Goal: Task Accomplishment & Management: Use online tool/utility

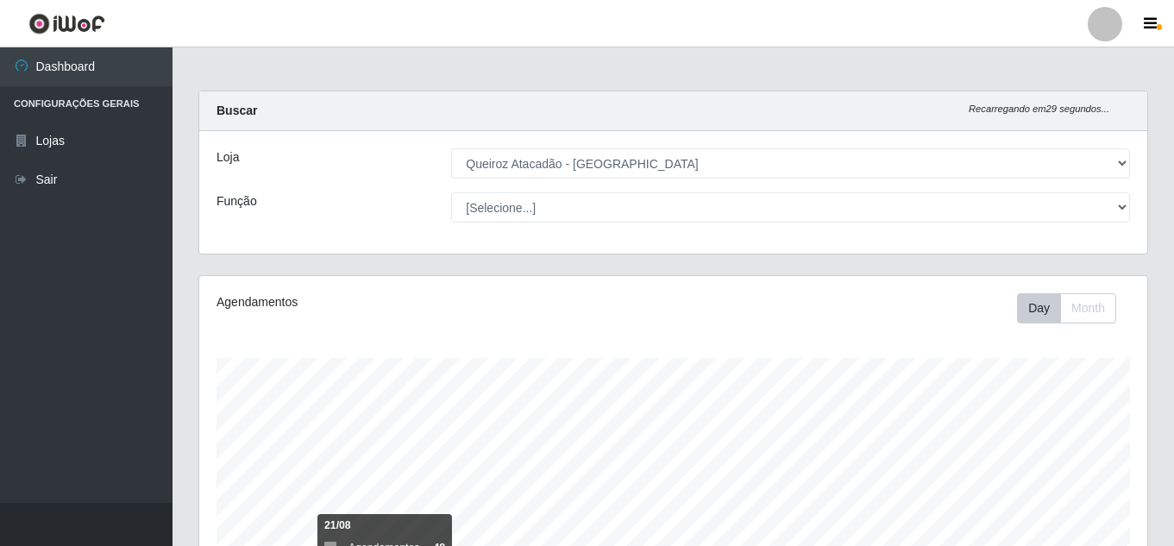
select select "225"
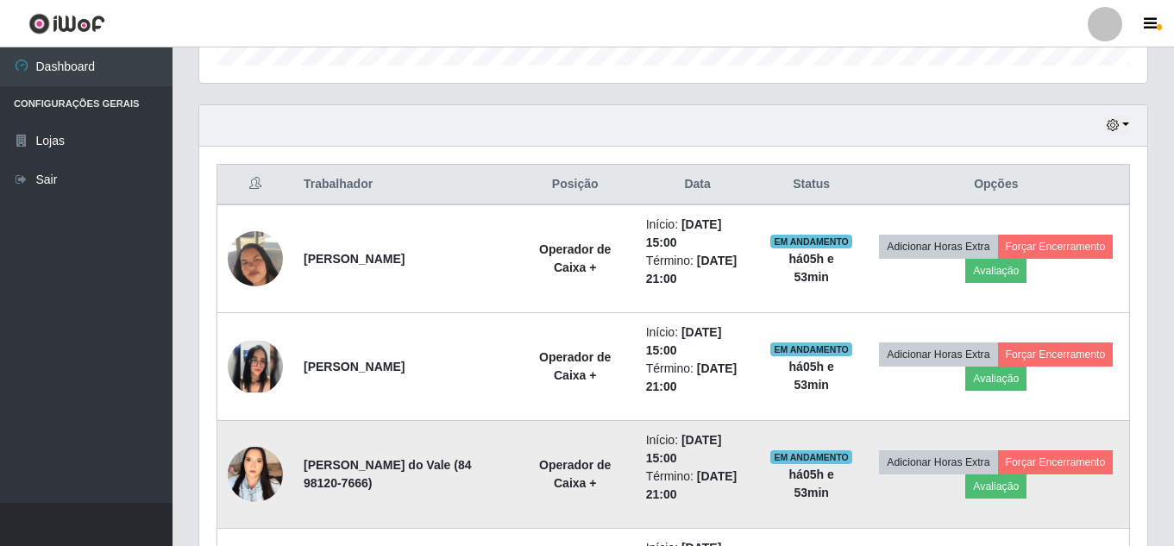
scroll to position [724, 0]
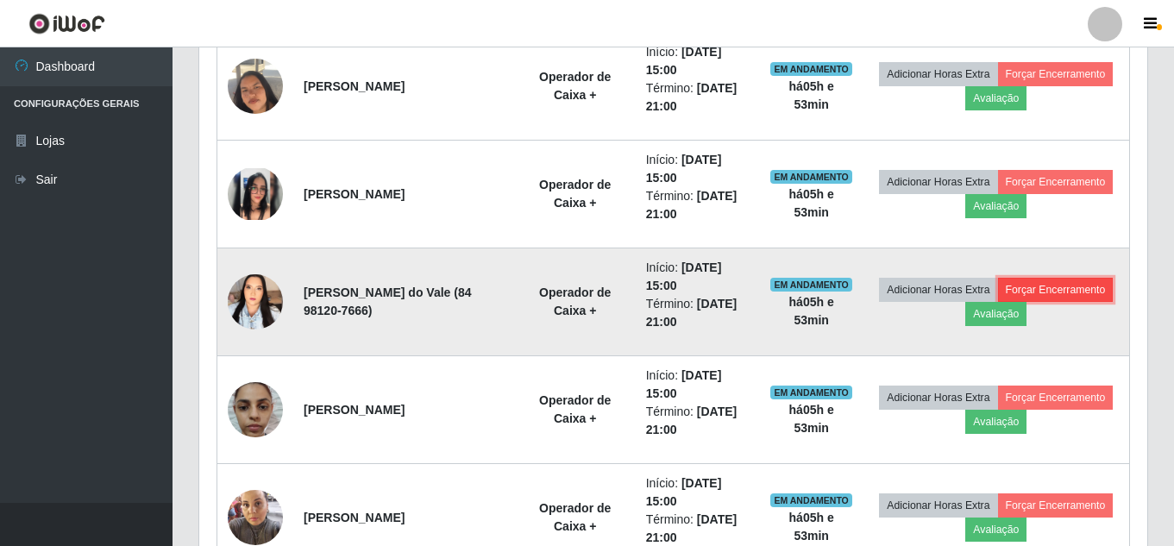
click at [998, 302] on button "Forçar Encerramento" at bounding box center [1056, 290] width 116 height 24
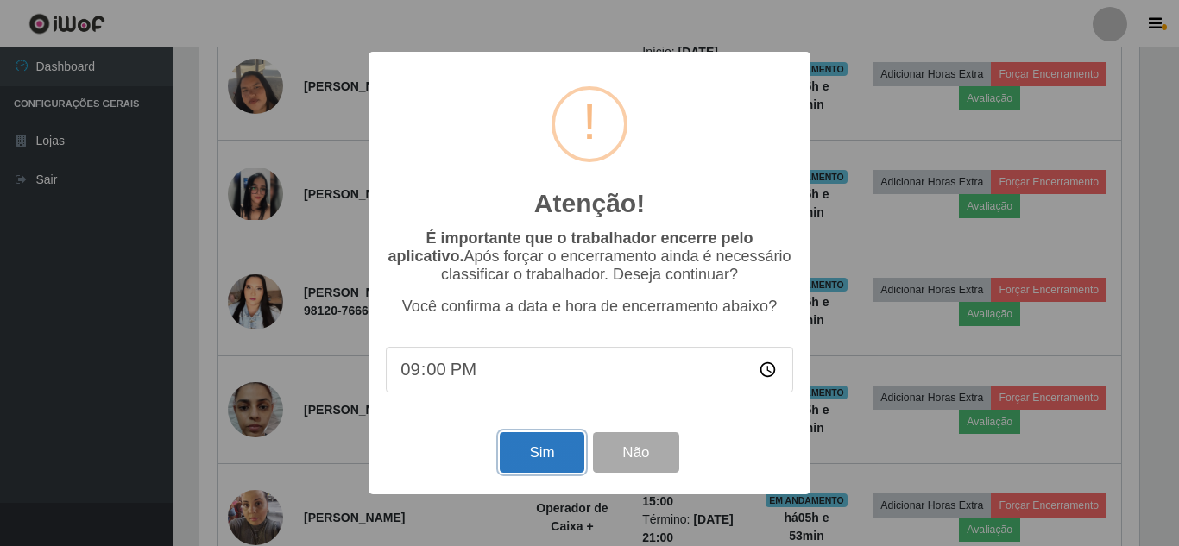
click at [540, 453] on button "Sim" at bounding box center [542, 452] width 84 height 41
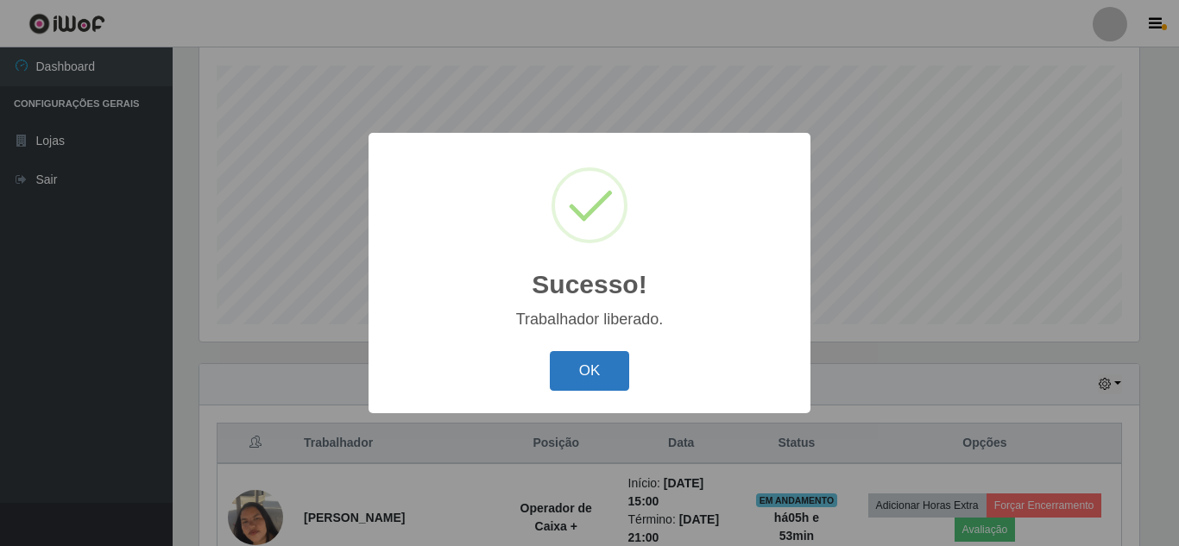
click at [569, 374] on button "OK" at bounding box center [590, 371] width 80 height 41
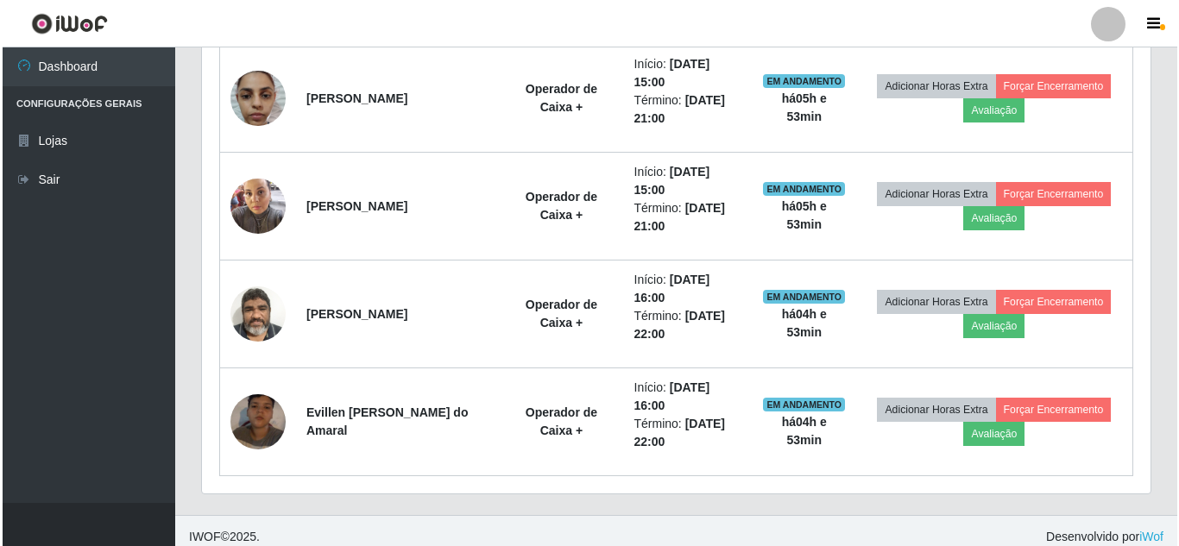
scroll to position [940, 0]
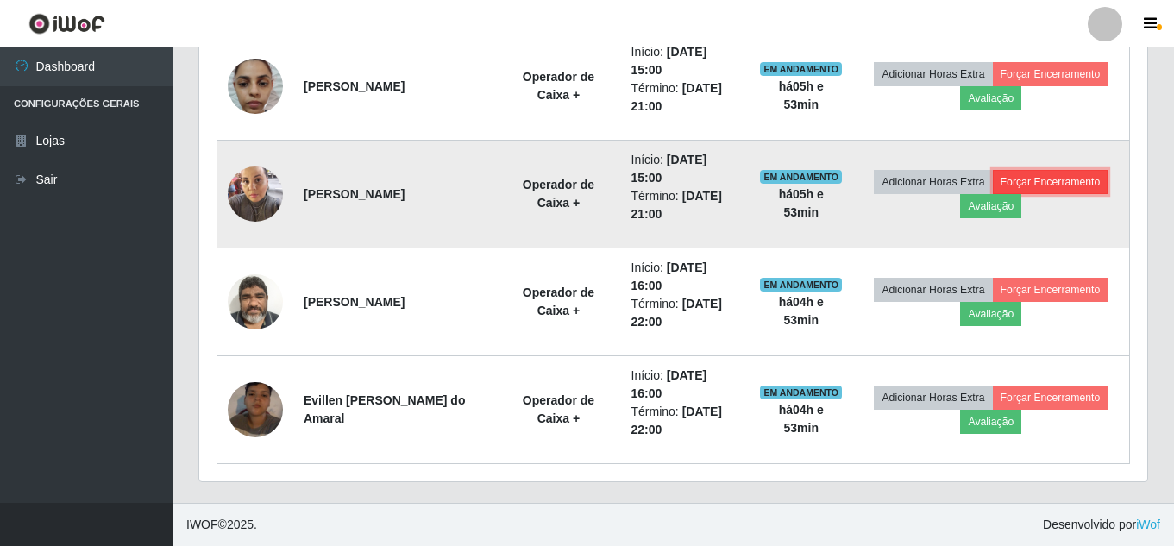
click at [1026, 180] on button "Forçar Encerramento" at bounding box center [1051, 182] width 116 height 24
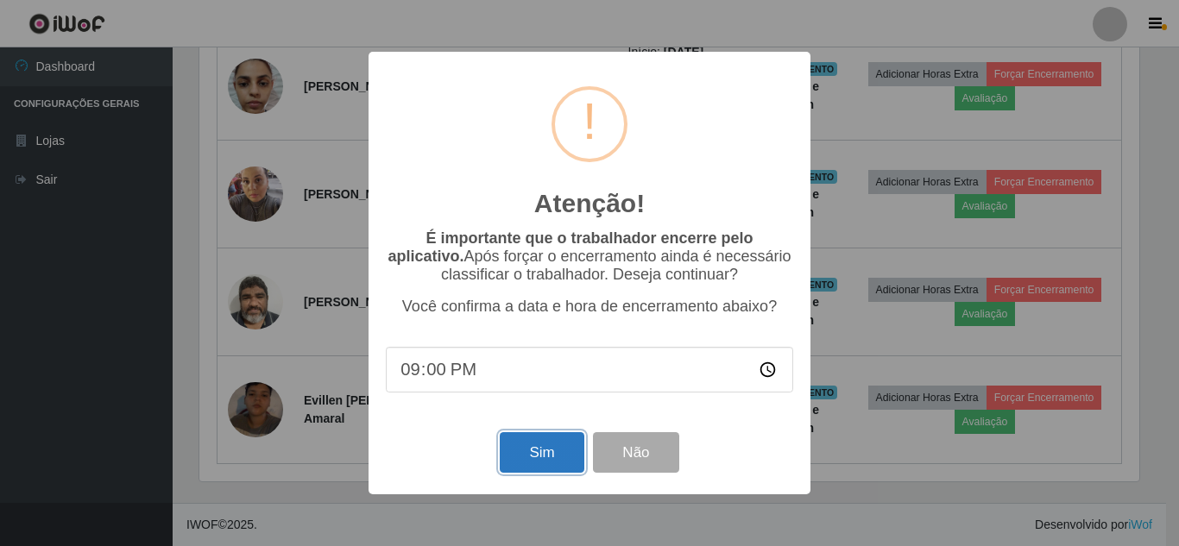
click at [563, 456] on button "Sim" at bounding box center [542, 452] width 84 height 41
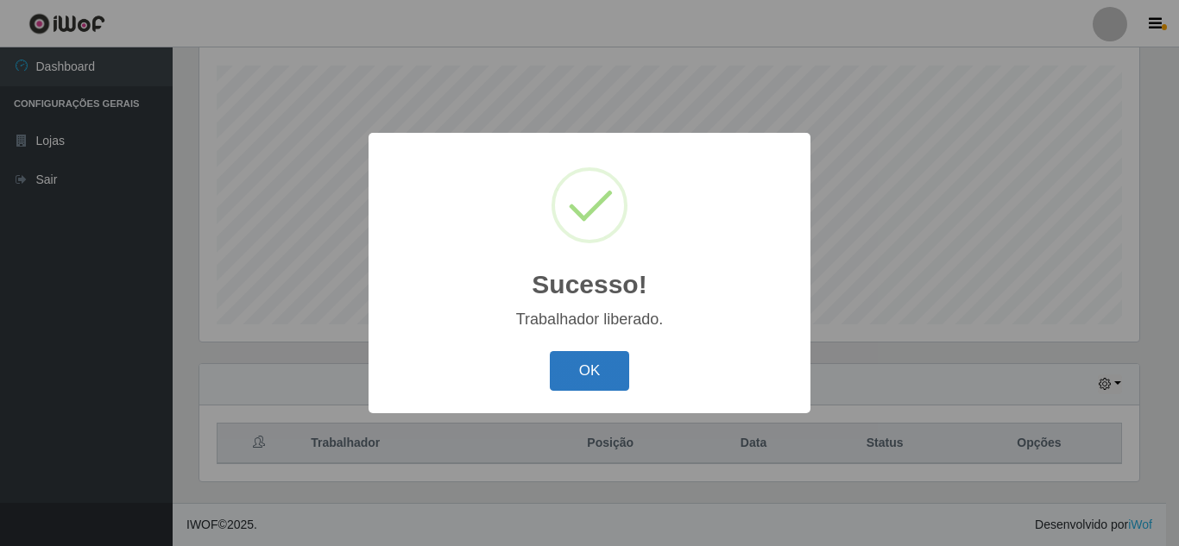
click at [567, 364] on button "OK" at bounding box center [590, 371] width 80 height 41
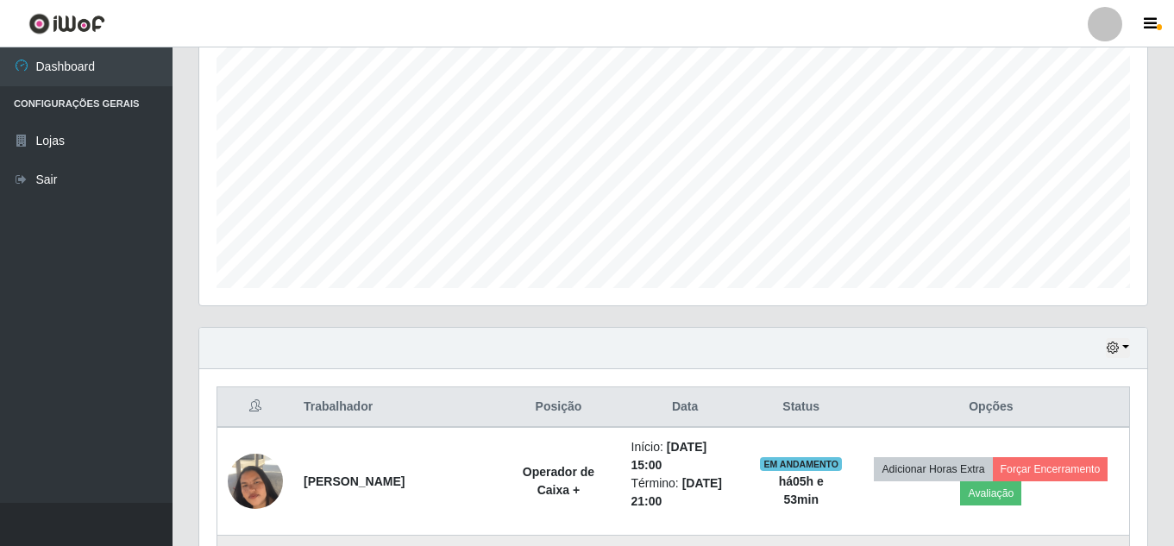
scroll to position [638, 0]
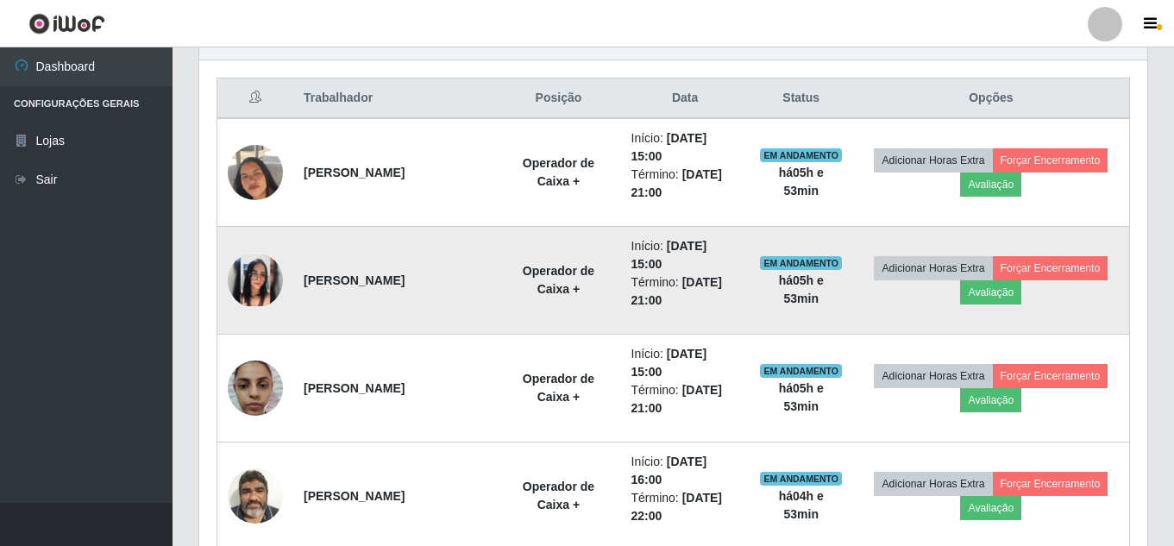
click at [267, 278] on img at bounding box center [255, 281] width 55 height 53
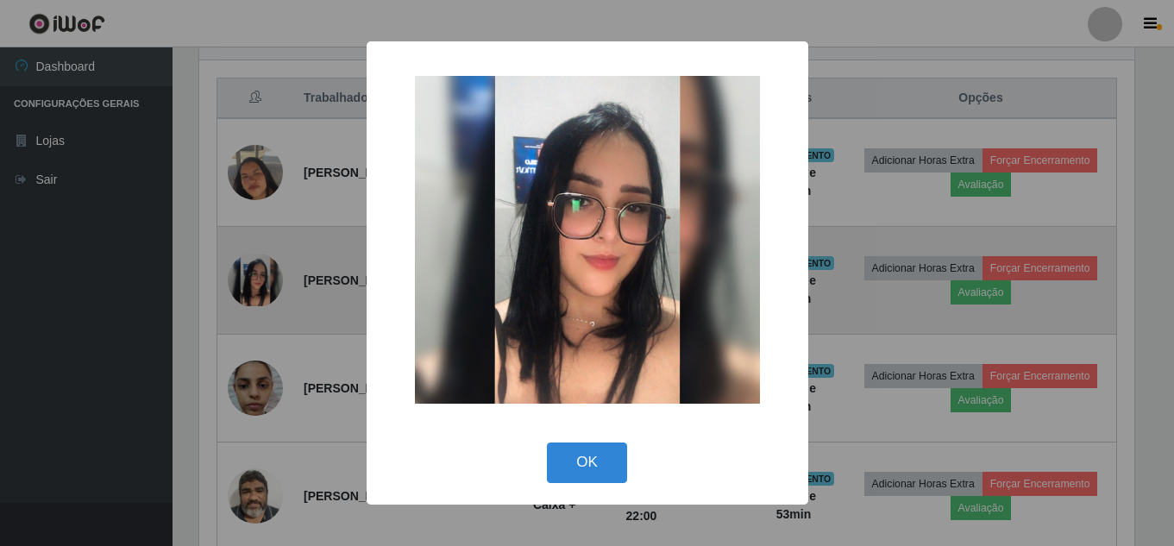
scroll to position [358, 940]
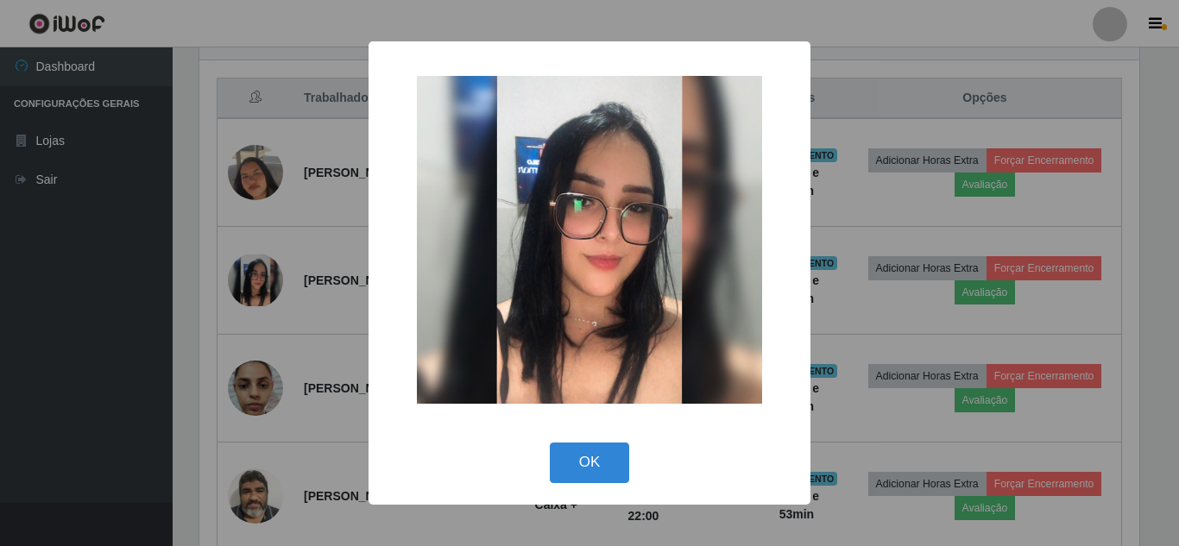
click at [280, 284] on div "× OK Cancel" at bounding box center [589, 273] width 1179 height 546
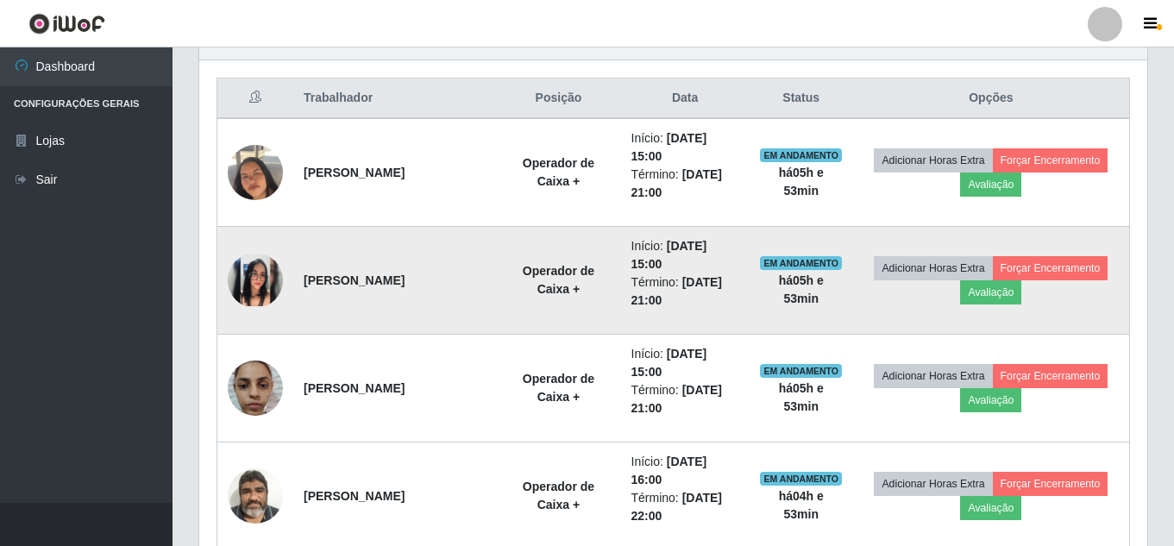
scroll to position [0, 0]
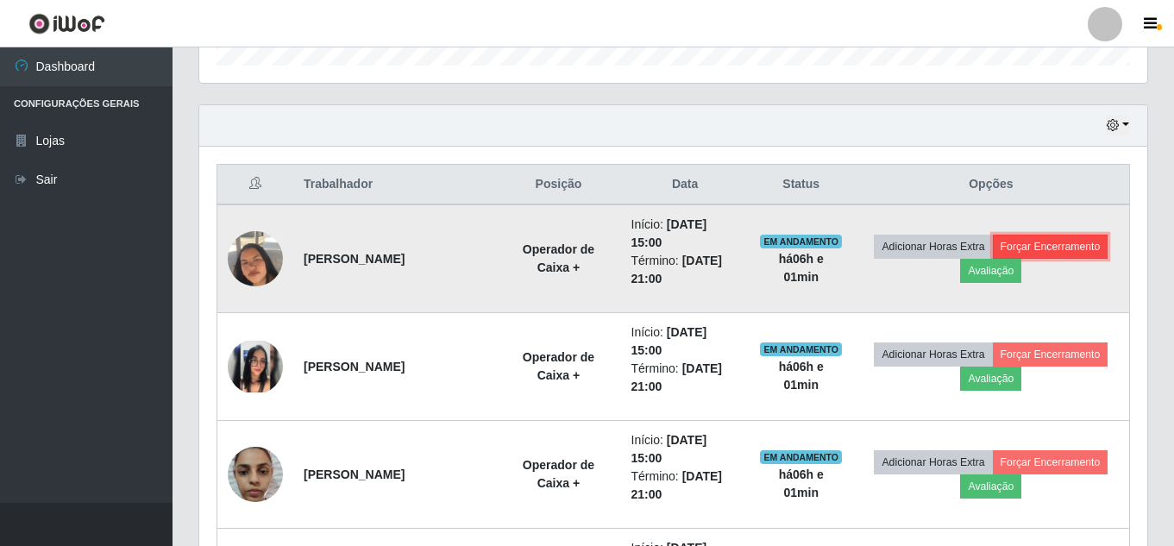
click at [1060, 251] on button "Forçar Encerramento" at bounding box center [1051, 247] width 116 height 24
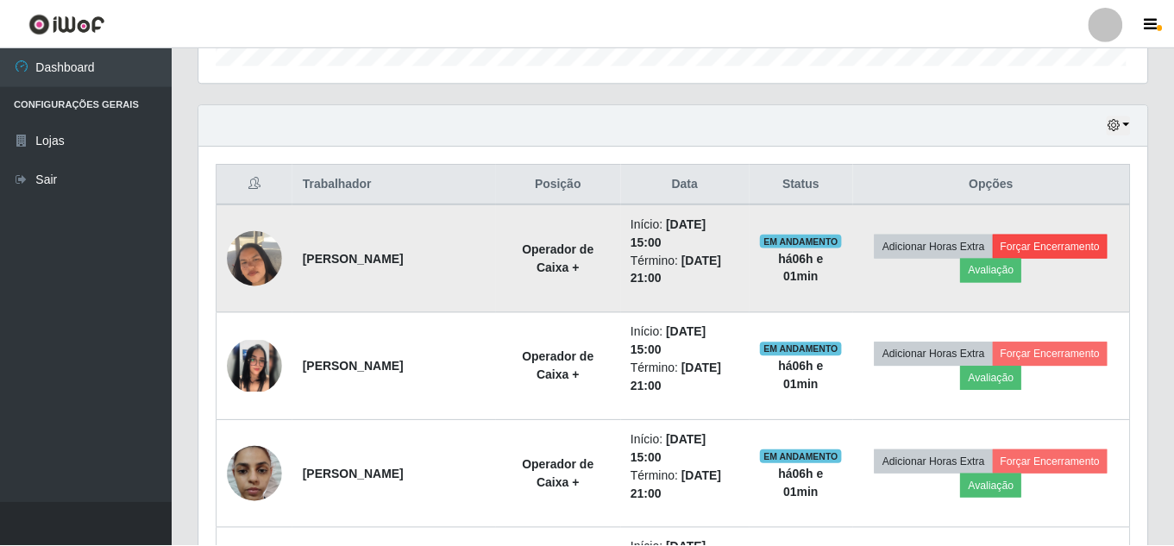
scroll to position [358, 940]
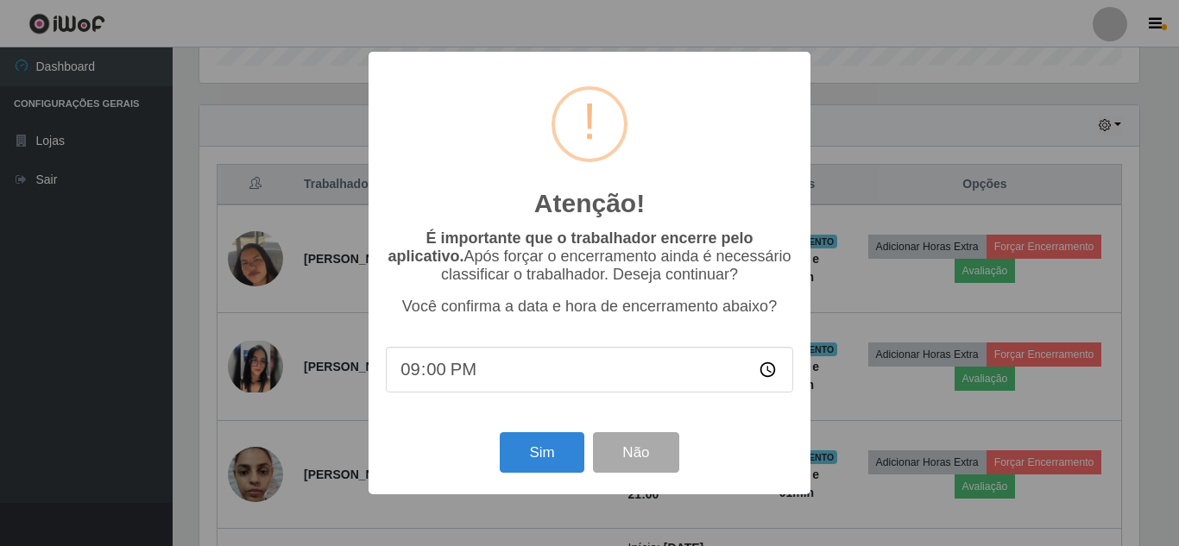
click at [585, 464] on div "Sim Não" at bounding box center [589, 452] width 407 height 49
click at [557, 464] on button "Sim" at bounding box center [542, 452] width 84 height 41
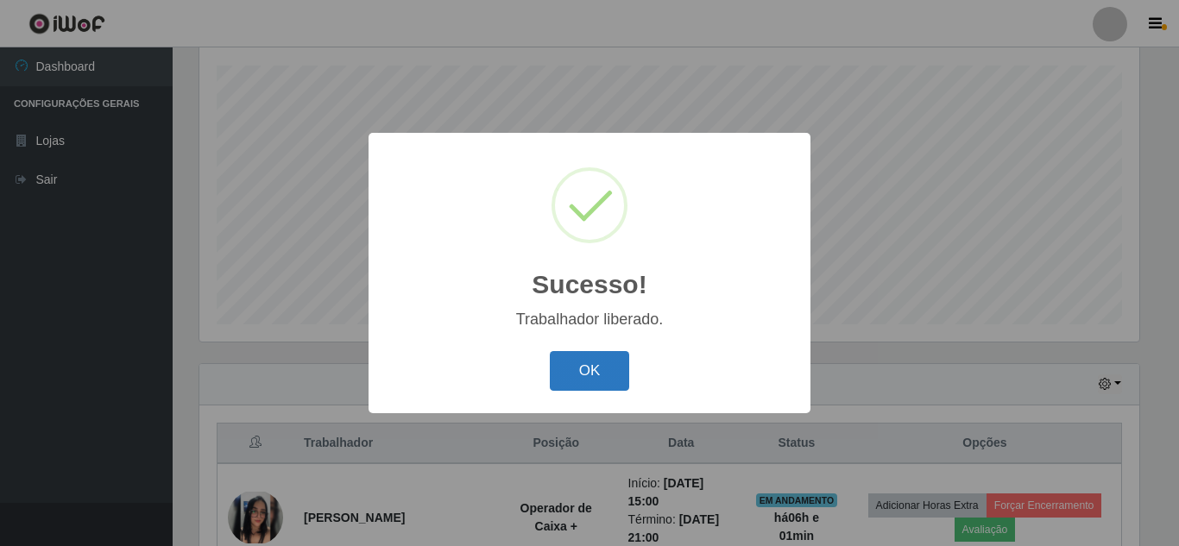
click at [563, 382] on button "OK" at bounding box center [590, 371] width 80 height 41
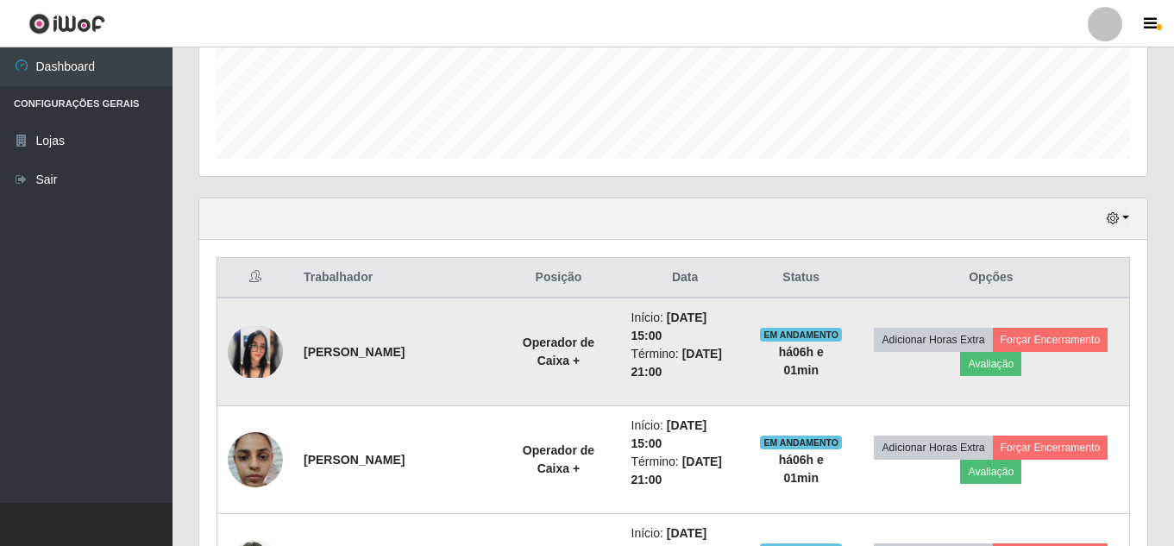
scroll to position [465, 0]
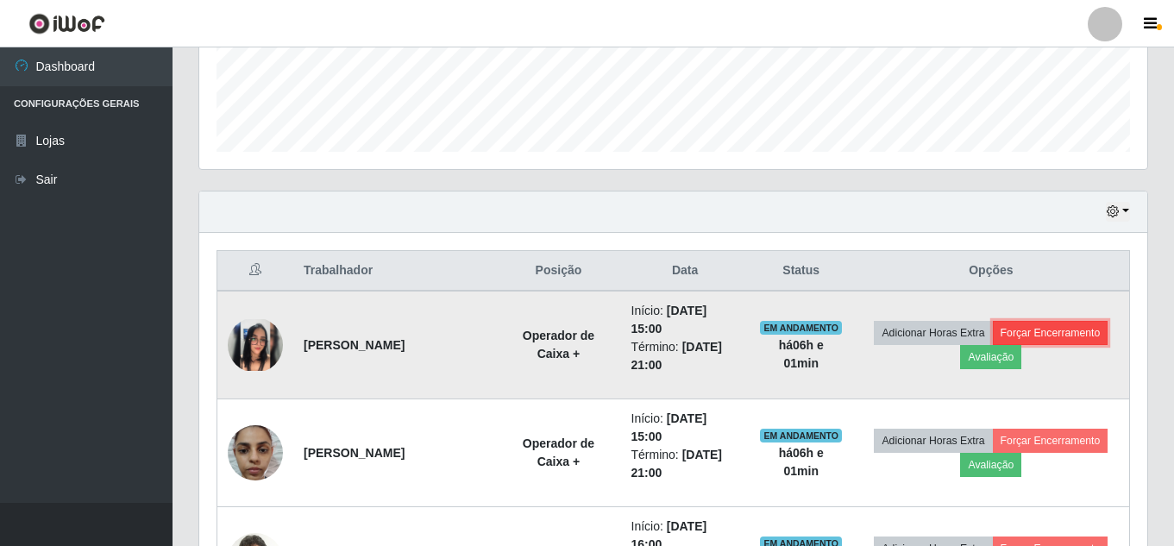
click at [1067, 329] on button "Forçar Encerramento" at bounding box center [1051, 333] width 116 height 24
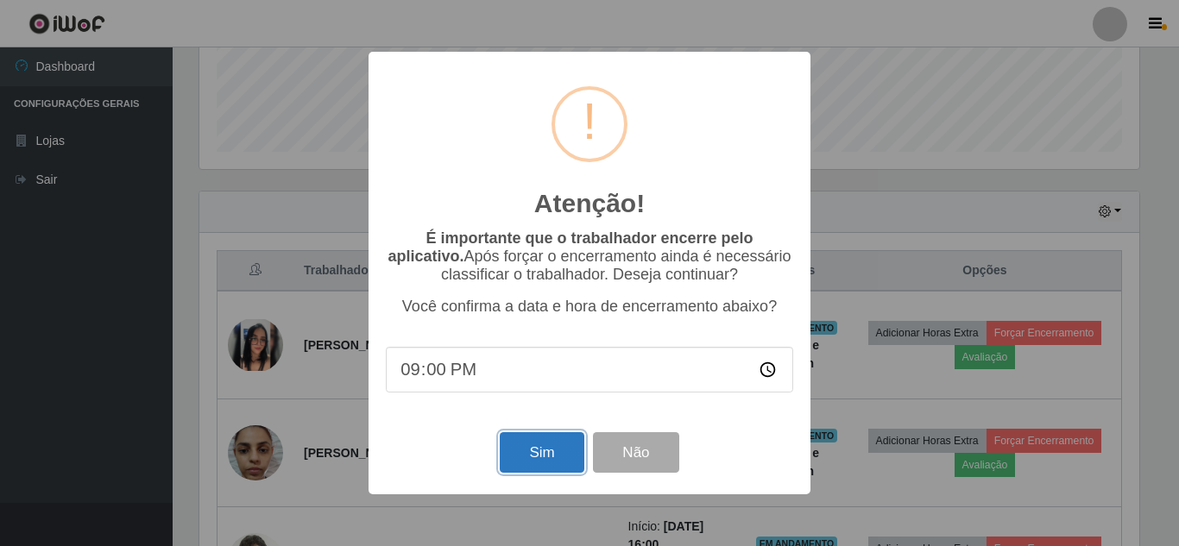
click at [539, 461] on button "Sim" at bounding box center [542, 452] width 84 height 41
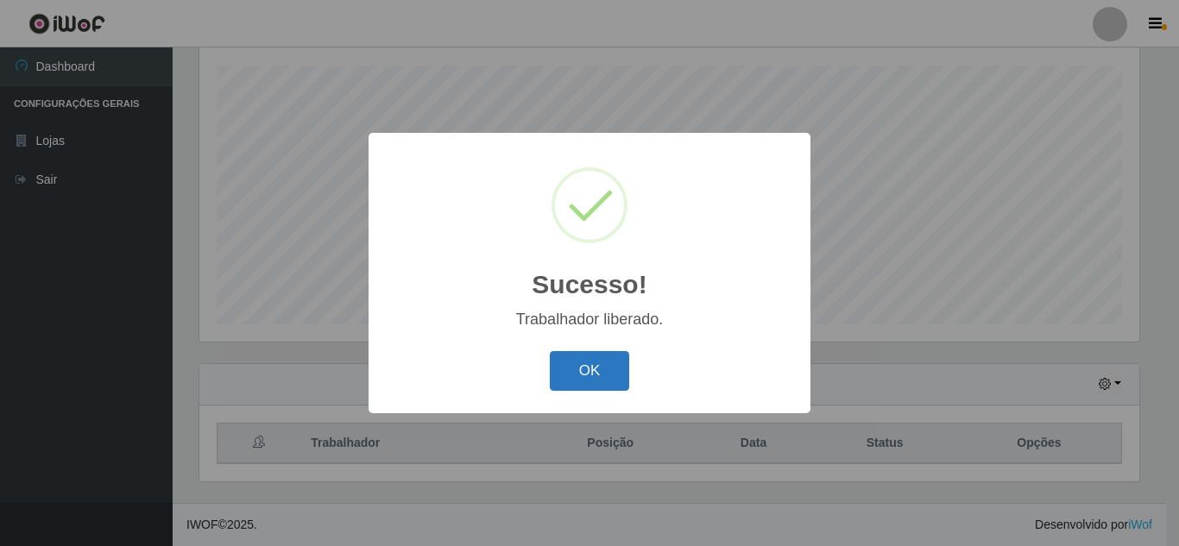
click at [621, 378] on button "OK" at bounding box center [590, 371] width 80 height 41
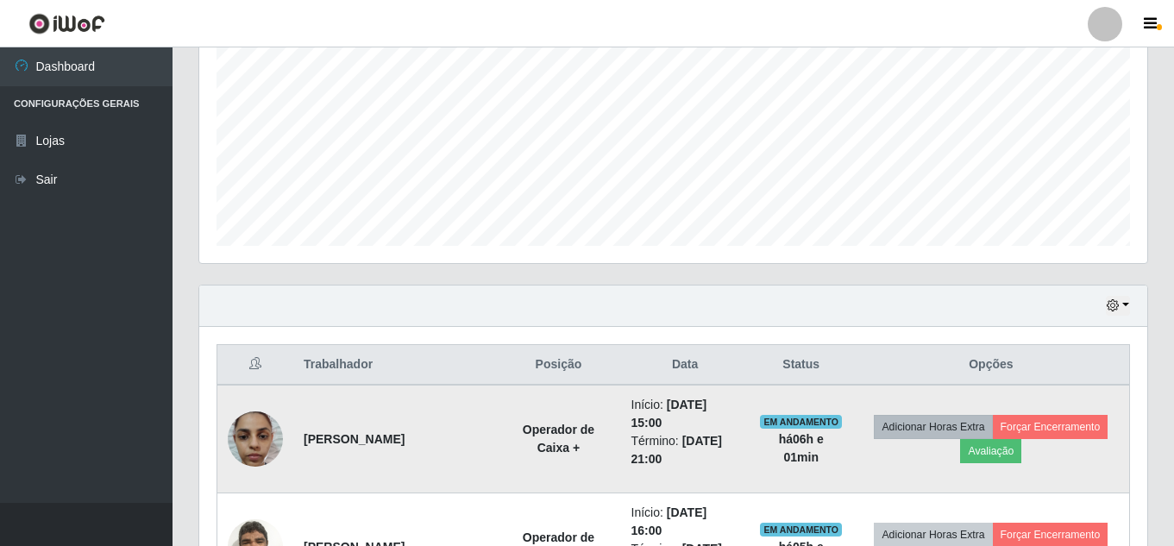
scroll to position [379, 0]
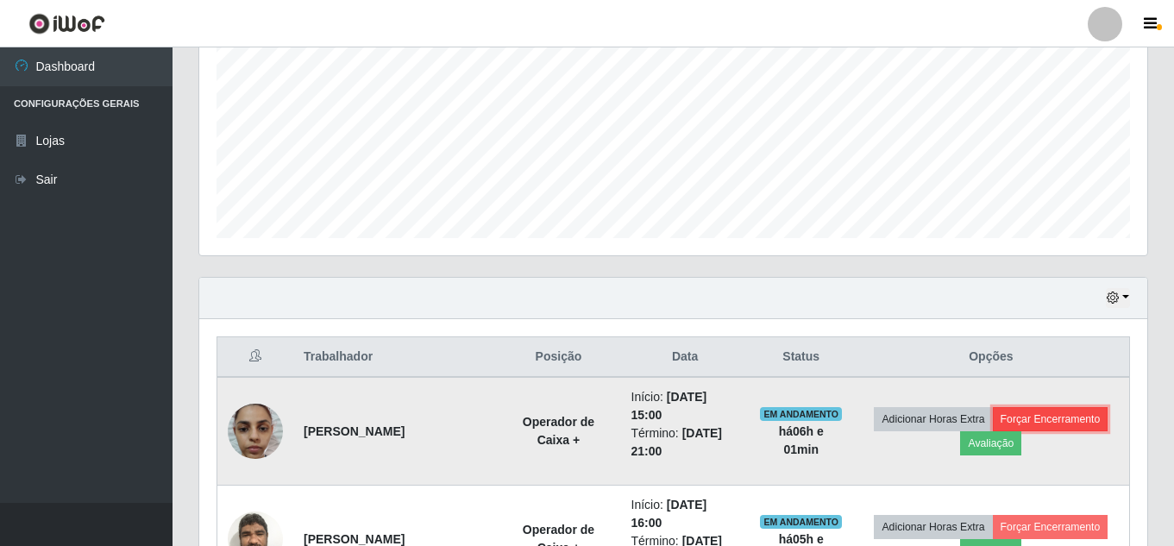
click at [1066, 410] on button "Forçar Encerramento" at bounding box center [1051, 419] width 116 height 24
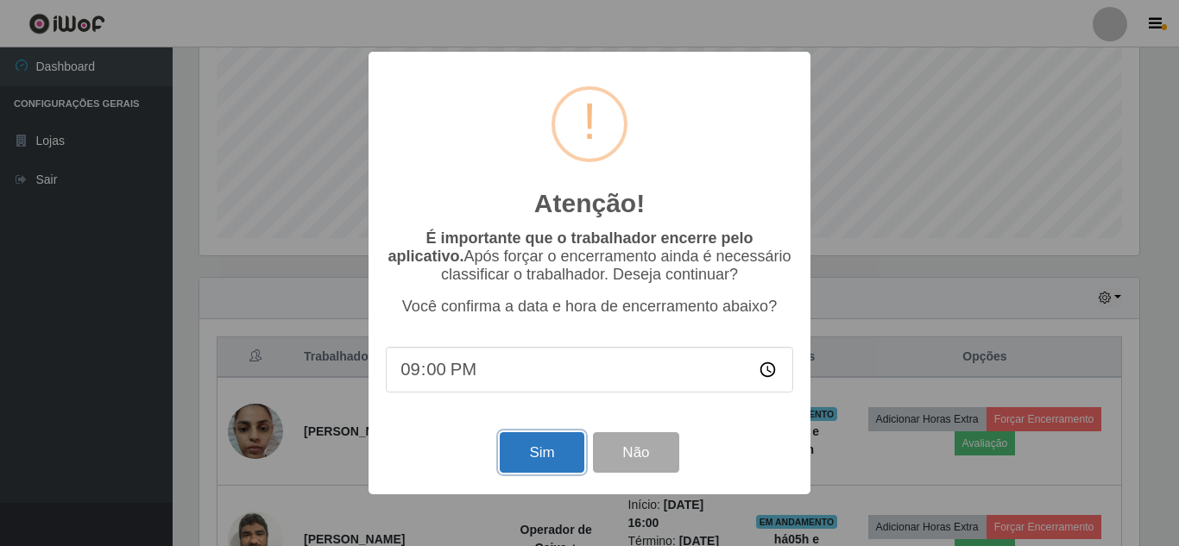
click at [530, 463] on button "Sim" at bounding box center [542, 452] width 84 height 41
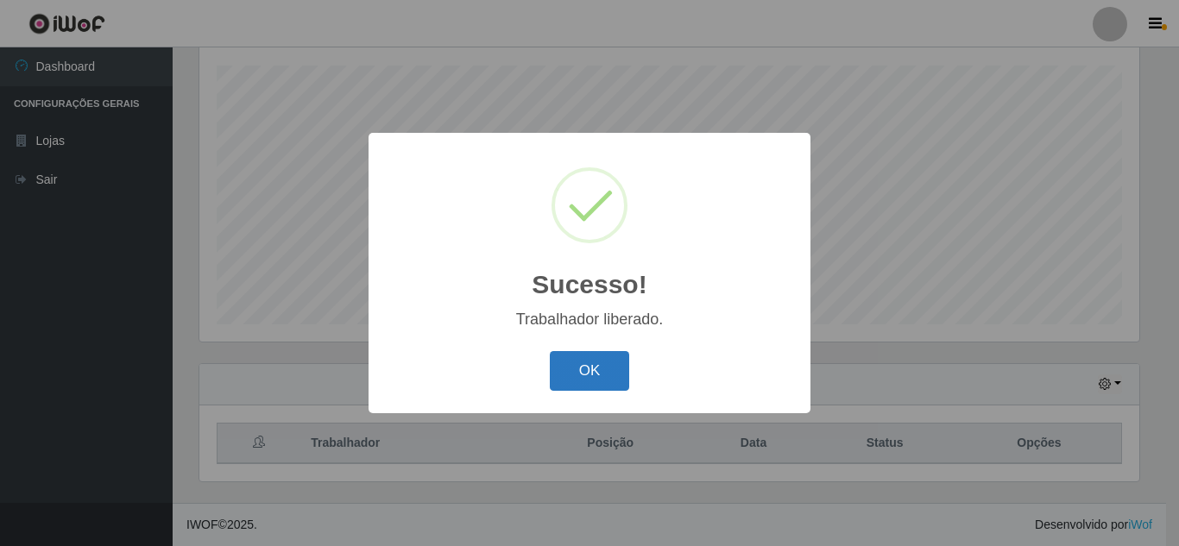
click at [598, 358] on button "OK" at bounding box center [590, 371] width 80 height 41
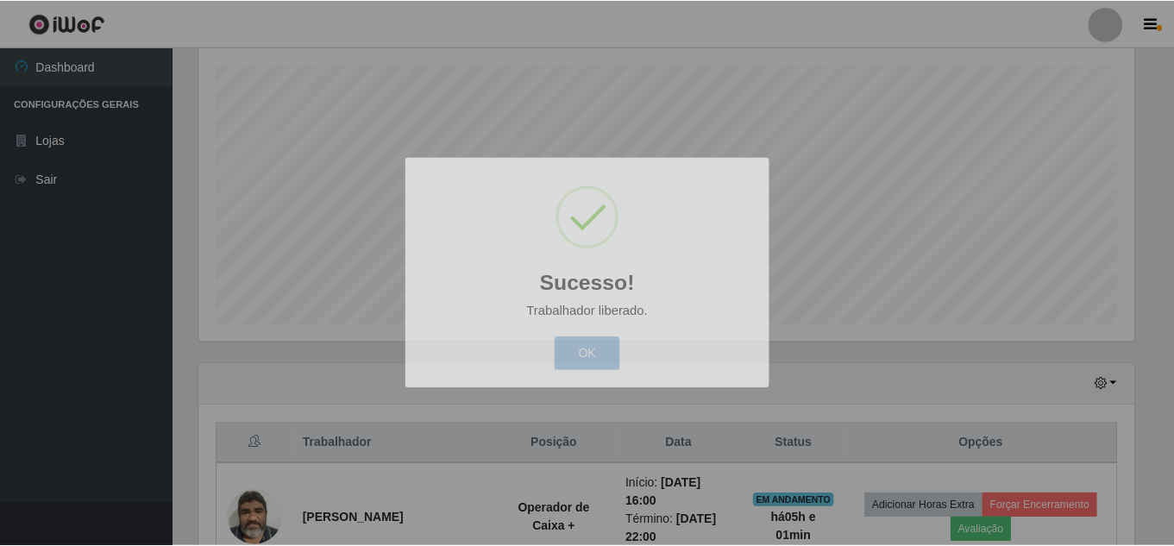
scroll to position [358, 948]
